Goal: Information Seeking & Learning: Learn about a topic

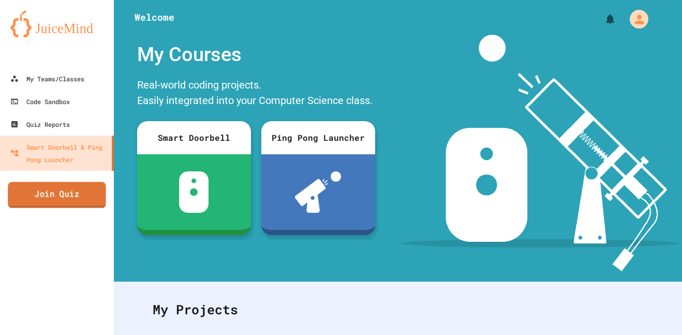
click at [74, 195] on link "Join Quiz" at bounding box center [57, 195] width 98 height 26
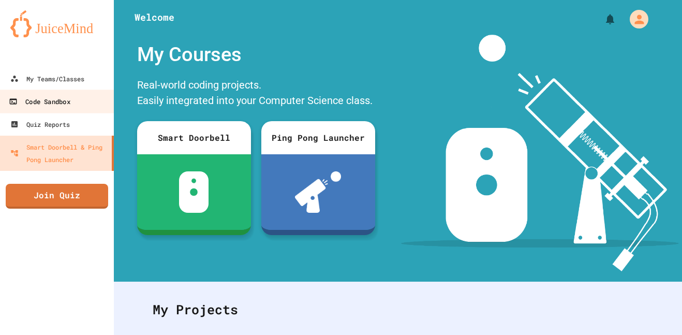
click at [52, 97] on div "Code Sandbox" at bounding box center [39, 101] width 61 height 13
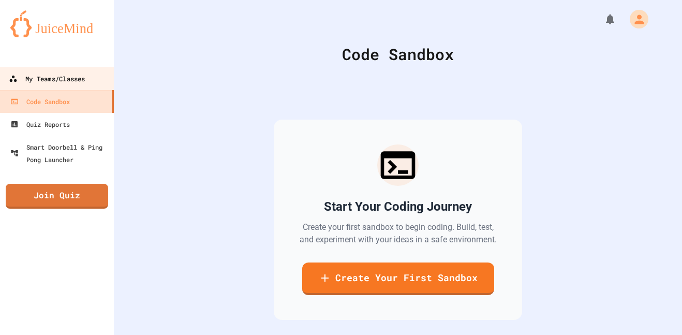
click at [51, 84] on div "My Teams/Classes" at bounding box center [47, 78] width 76 height 13
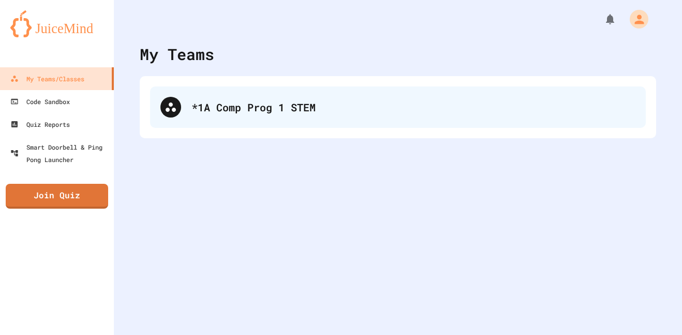
click at [243, 116] on div "*1A Comp Prog 1 STEM" at bounding box center [398, 106] width 496 height 41
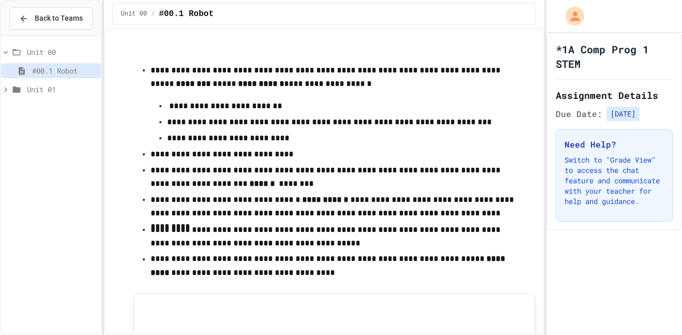
click at [49, 93] on span "Unit 01" at bounding box center [62, 89] width 70 height 11
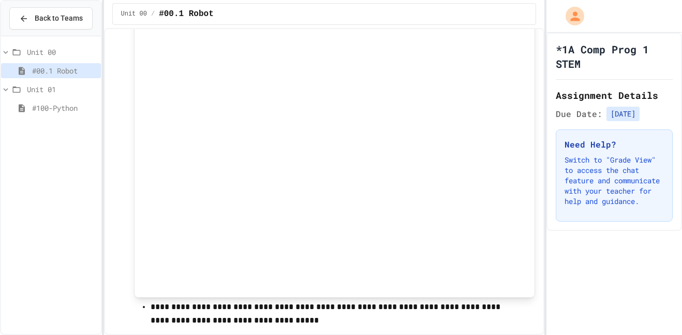
scroll to position [739, 0]
